Goal: Transaction & Acquisition: Purchase product/service

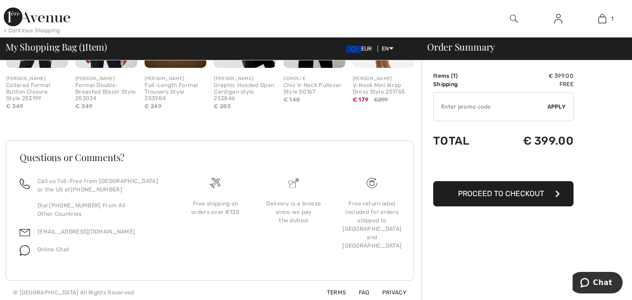
scroll to position [324, 0]
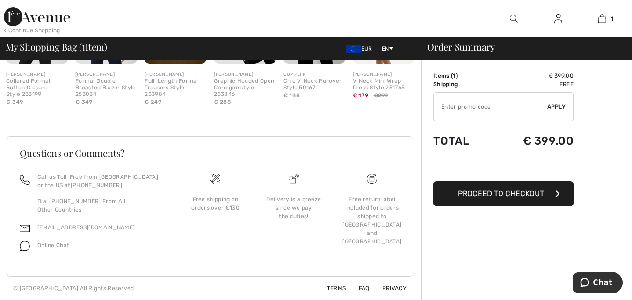
click at [537, 197] on span "Proceed to Checkout" at bounding box center [501, 193] width 86 height 9
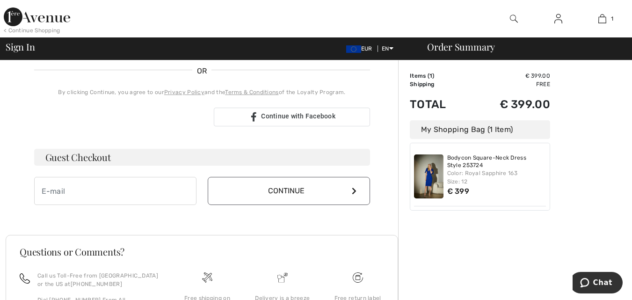
scroll to position [220, 0]
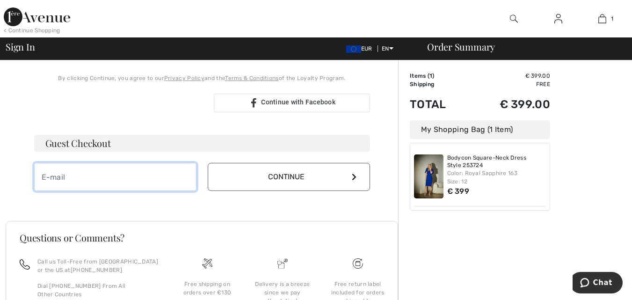
click at [152, 178] on input "email" at bounding box center [115, 177] width 162 height 28
type input "[PERSON_NAME][EMAIL_ADDRESS][DOMAIN_NAME]"
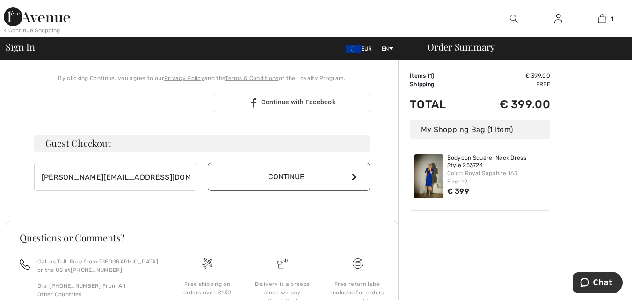
click at [315, 173] on button "Continue" at bounding box center [289, 177] width 162 height 28
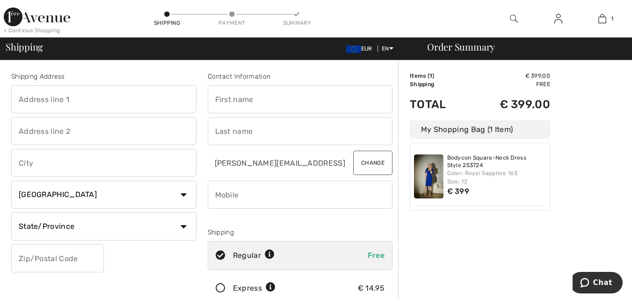
click at [80, 95] on input "text" at bounding box center [103, 99] width 185 height 28
click at [80, 95] on input "76 Thorhill" at bounding box center [103, 99] width 185 height 28
click at [45, 97] on input "76 Thorhill" at bounding box center [103, 99] width 185 height 28
click at [88, 100] on input "76 Thornhill" at bounding box center [103, 99] width 185 height 28
type input "76 Thornhill Pk"
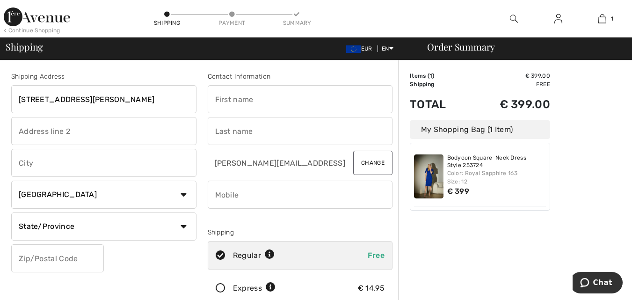
click at [74, 136] on input "text" at bounding box center [103, 131] width 185 height 28
type input "Culmore"
click at [56, 168] on input "text" at bounding box center [103, 163] width 185 height 28
type input "Londonderry"
click at [246, 101] on input "text" at bounding box center [300, 99] width 185 height 28
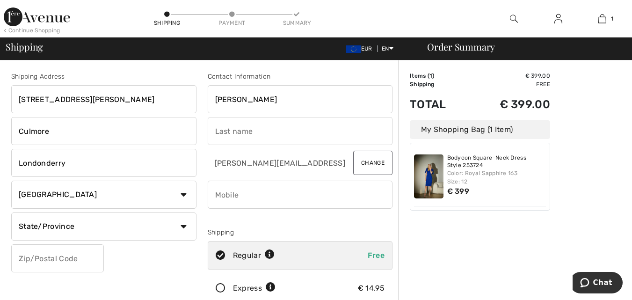
type input "Sadie"
click at [240, 133] on input "text" at bounding box center [300, 131] width 185 height 28
type input "Brown"
click at [358, 192] on input "phone" at bounding box center [300, 195] width 185 height 28
type input "0862132329"
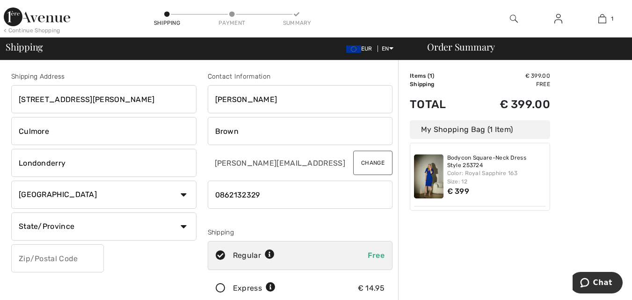
click at [86, 263] on input "text" at bounding box center [57, 258] width 93 height 28
click at [37, 256] on input "BT488PB" at bounding box center [57, 258] width 93 height 28
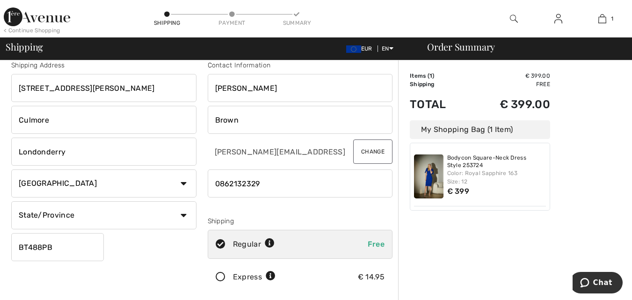
scroll to position [8, 0]
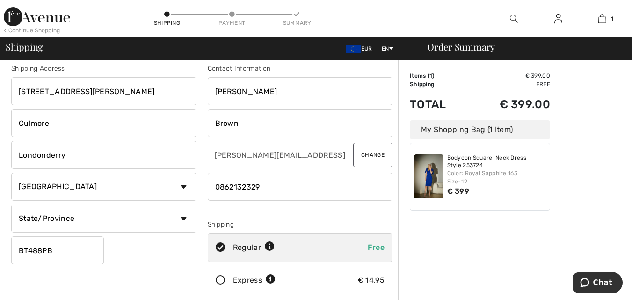
type input "BT488PB"
click at [183, 184] on select "Country Canada United States Afghanistan Aland Islands Albania Algeria American…" at bounding box center [103, 187] width 185 height 28
select select "GB"
click at [11, 173] on select "Country Canada United States Afghanistan Aland Islands Albania Algeria American…" at bounding box center [103, 187] width 185 height 28
click at [179, 220] on input "text" at bounding box center [103, 218] width 185 height 28
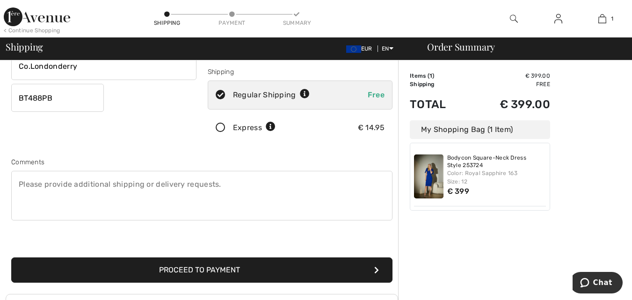
scroll to position [163, 0]
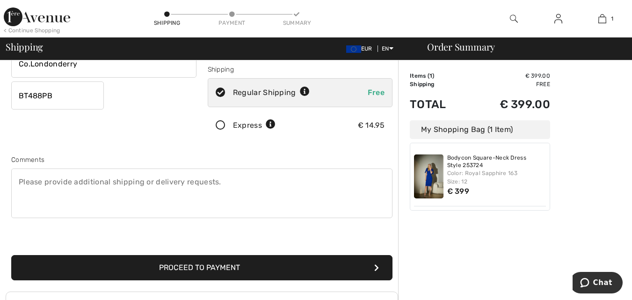
type input "Co.Londonderry"
click at [344, 267] on button "Proceed to Payment" at bounding box center [201, 267] width 381 height 25
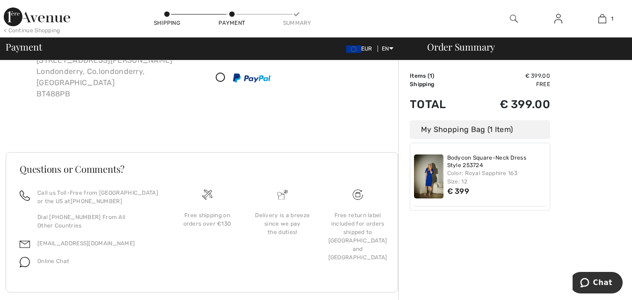
scroll to position [87, 0]
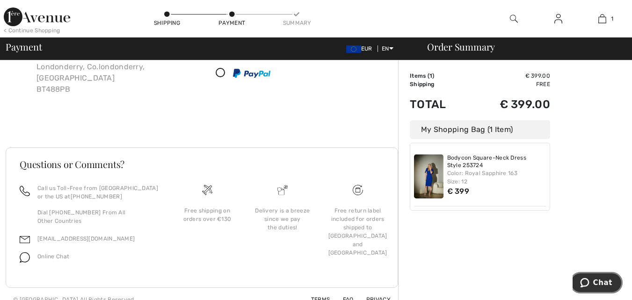
click at [597, 284] on span "Chat" at bounding box center [602, 282] width 19 height 8
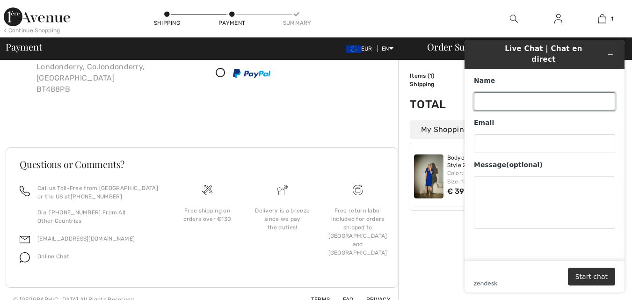
click at [538, 92] on input "Name" at bounding box center [544, 101] width 141 height 19
type input "Yvonne"
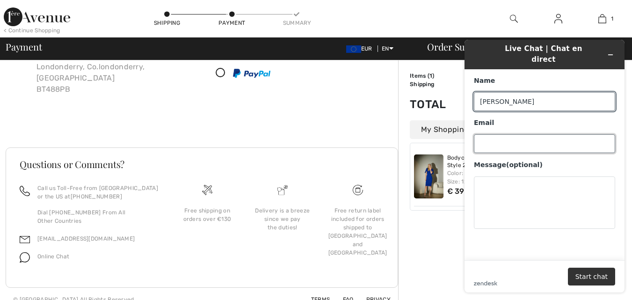
click at [514, 135] on input "Email" at bounding box center [544, 143] width 141 height 19
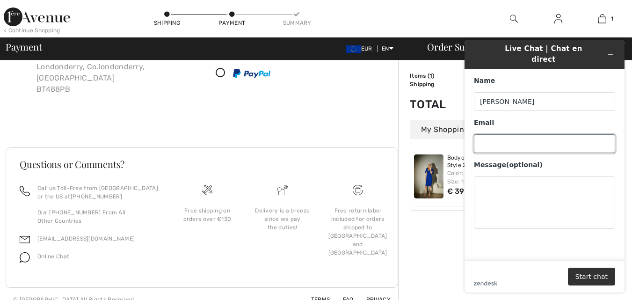
type input "[PERSON_NAME][EMAIL_ADDRESS][DOMAIN_NAME]"
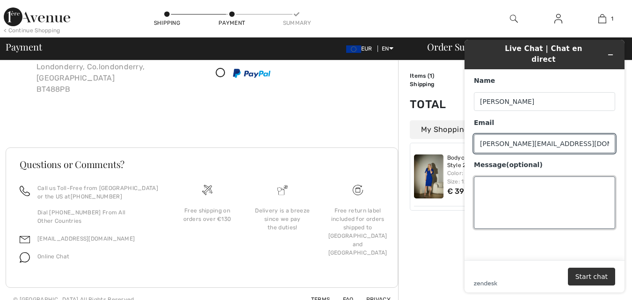
click at [517, 196] on textarea "Message (optional)" at bounding box center [544, 202] width 141 height 52
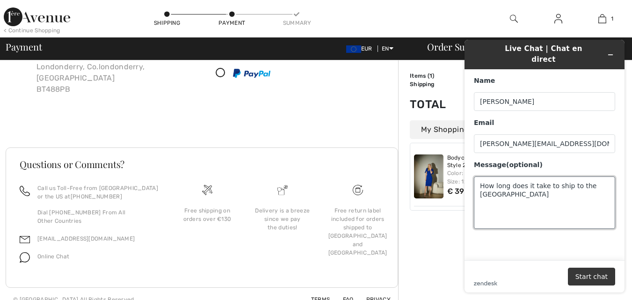
type textarea "How long does it take to ship to the uk"
click at [597, 279] on button "Start chat" at bounding box center [591, 277] width 47 height 18
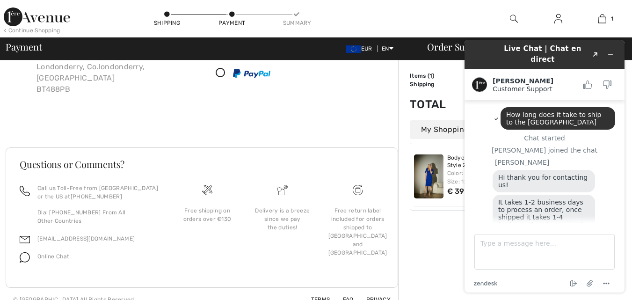
scroll to position [1, 0]
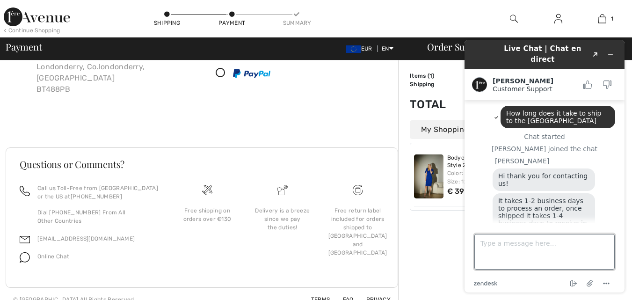
click at [534, 238] on textarea "Type a message here..." at bounding box center [545, 252] width 140 height 36
type textarea "It is Northern Ireland so I am sure its the same?"
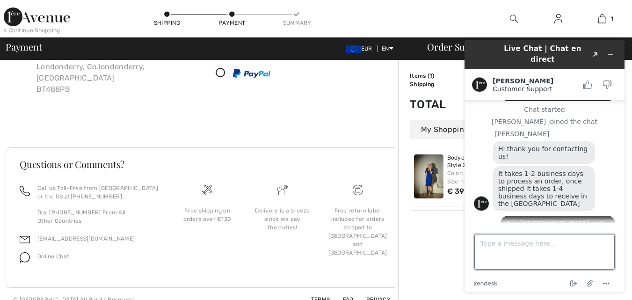
scroll to position [62, 0]
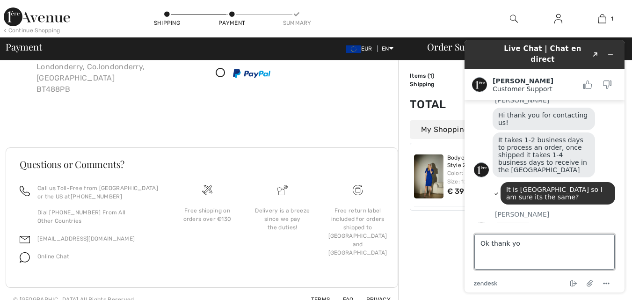
type textarea "Ok thank you"
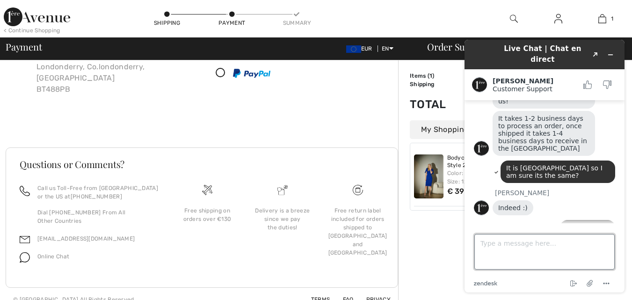
scroll to position [116, 0]
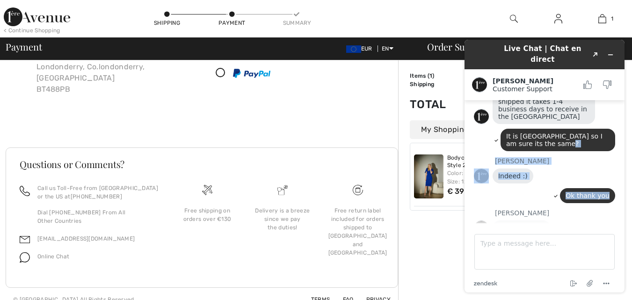
drag, startPoint x: 632, startPoint y: 169, endPoint x: 632, endPoint y: 132, distance: 37.0
click at [632, 132] on div "Live Chat | Chat en direct Created with Sketch. Giuliano Customer Support Custo…" at bounding box center [544, 166] width 175 height 268
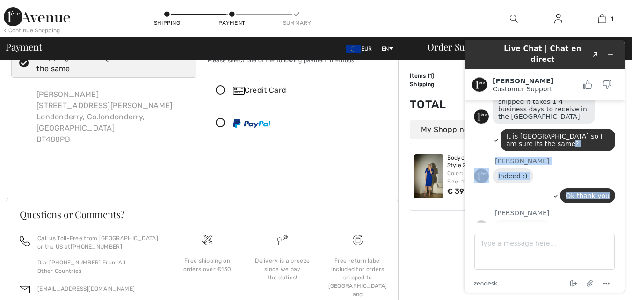
scroll to position [0, 0]
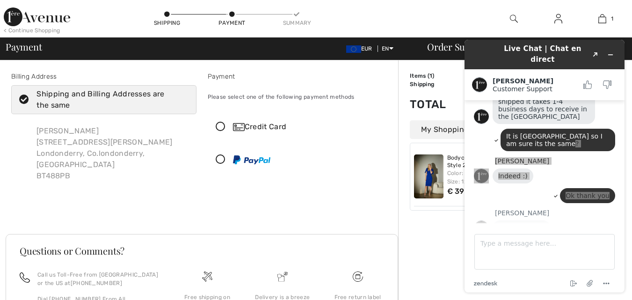
click at [222, 128] on icon at bounding box center [220, 127] width 25 height 10
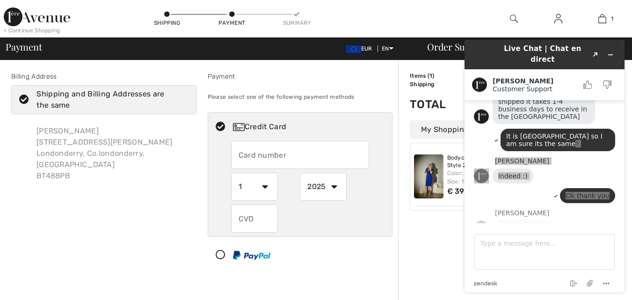
click at [265, 158] on input "text" at bounding box center [300, 155] width 138 height 28
type input "5462587219470974"
click at [221, 189] on div "5462587219470974 1 2 3 4 5 6 7 8 9 10 11 12 2025 2026 2027 2028 2029 2030 2031 …" at bounding box center [300, 187] width 184 height 92
click at [335, 188] on select "2025 2026 2027 2028 2029 2030 2031 2032 2033 2034 2035" at bounding box center [323, 187] width 47 height 28
select select "2027"
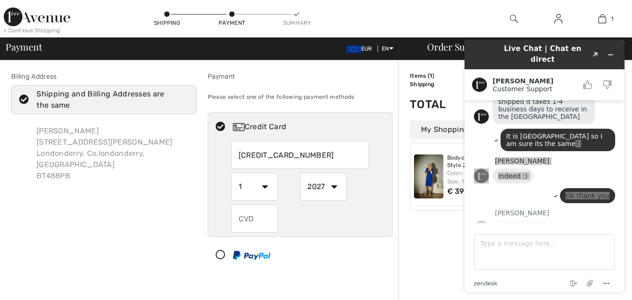
click at [300, 173] on select "2025 2026 2027 2028 2029 2030 2031 2032 2033 2034 2035" at bounding box center [323, 187] width 47 height 28
click at [260, 225] on input "text" at bounding box center [254, 218] width 47 height 28
type input "492"
click at [289, 225] on div "492" at bounding box center [300, 218] width 138 height 28
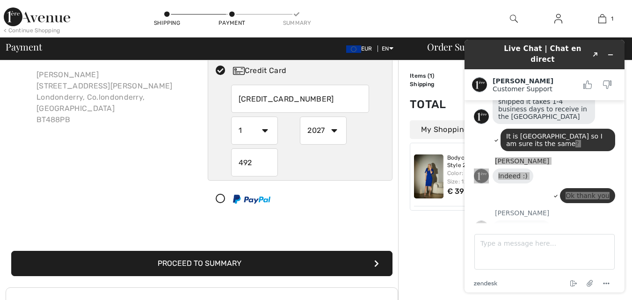
scroll to position [57, 0]
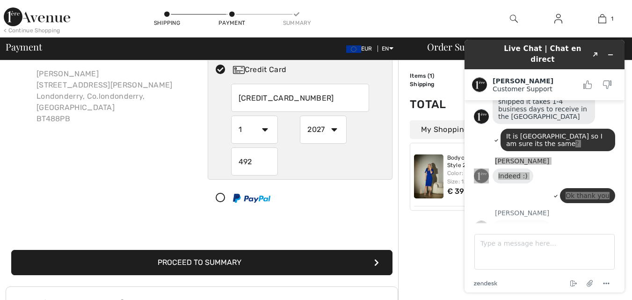
click at [291, 260] on button "Proceed to Summary" at bounding box center [201, 262] width 381 height 25
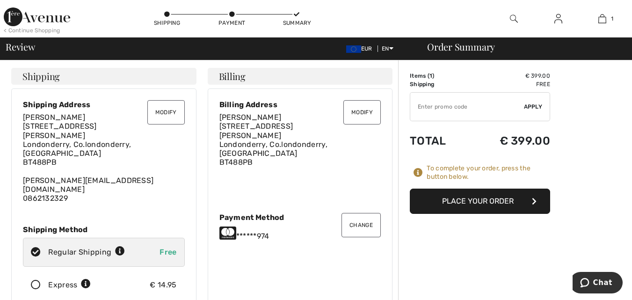
click at [476, 204] on button "Place Your Order" at bounding box center [480, 201] width 140 height 25
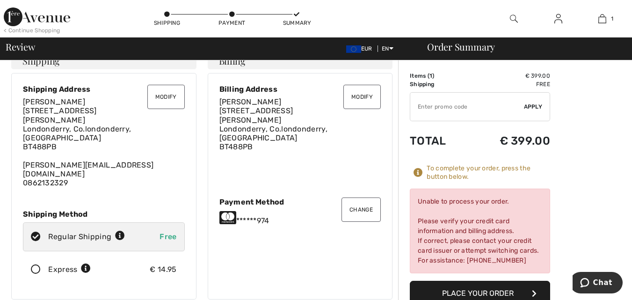
scroll to position [5, 0]
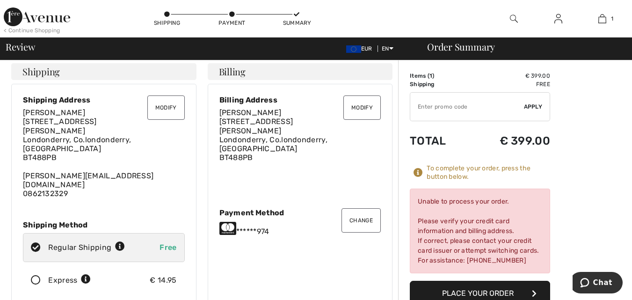
click at [506, 292] on button "Place Your Order" at bounding box center [480, 293] width 140 height 25
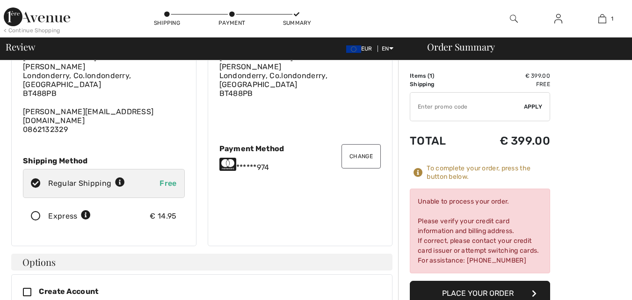
scroll to position [0, 0]
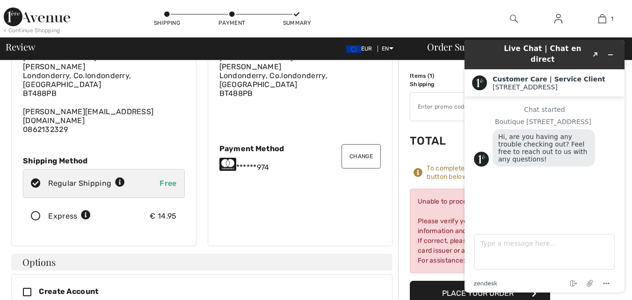
click at [362, 146] on button "Change" at bounding box center [361, 156] width 39 height 24
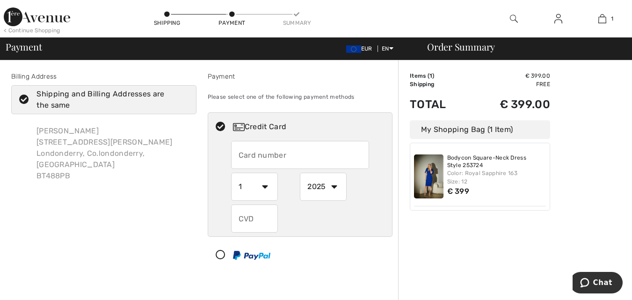
click at [300, 157] on input "text" at bounding box center [300, 155] width 138 height 28
radio input "true"
type input "[CREDIT_CARD_NUMBER]"
click at [265, 186] on select "1 2 3 4 5 6 7 8 9 10 11 12" at bounding box center [254, 187] width 47 height 28
click at [335, 185] on select "2025 2026 2027 2028 2029 2030 2031 2032 2033 2034 2035" at bounding box center [323, 187] width 47 height 28
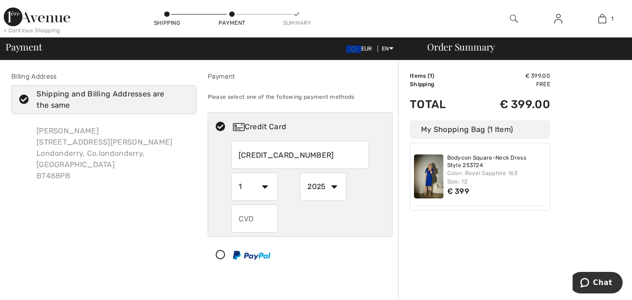
radio input "true"
select select "2029"
click at [300, 173] on select "2025 2026 2027 2028 2029 2030 2031 2032 2033 2034 2035" at bounding box center [323, 187] width 47 height 28
click at [261, 222] on input "text" at bounding box center [254, 218] width 47 height 28
radio input "true"
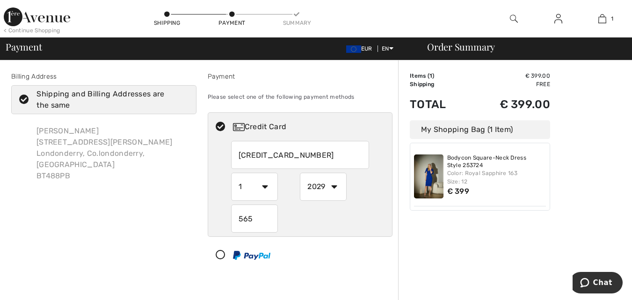
type input "565"
click at [300, 227] on div "565" at bounding box center [300, 218] width 138 height 28
radio input "true"
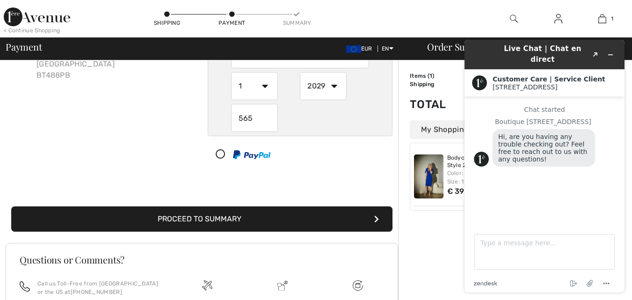
click at [273, 224] on button "Proceed to Summary" at bounding box center [201, 218] width 381 height 25
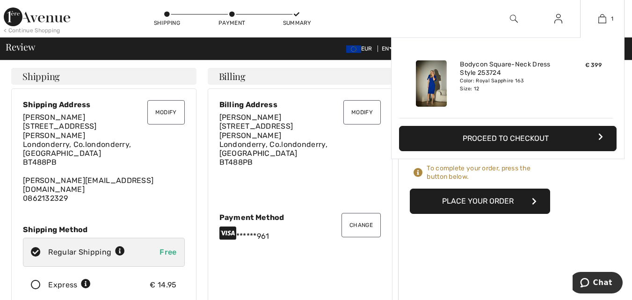
click at [506, 202] on div "Added to Bag [PERSON_NAME] Bodycon Square-neck Dress Style 253724 € 399 Color: …" at bounding box center [508, 120] width 234 height 166
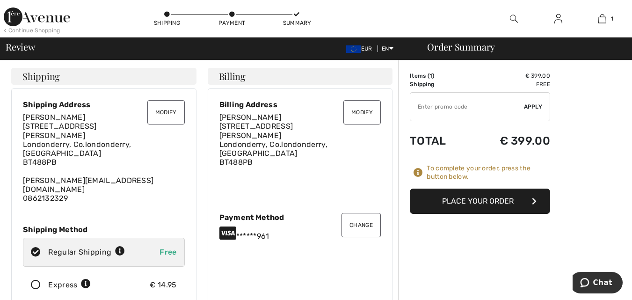
click at [494, 199] on button "Place Your Order" at bounding box center [480, 201] width 140 height 25
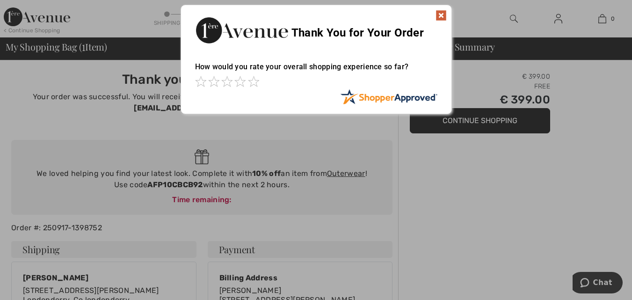
click at [439, 14] on img at bounding box center [441, 15] width 11 height 11
